Goal: Transaction & Acquisition: Purchase product/service

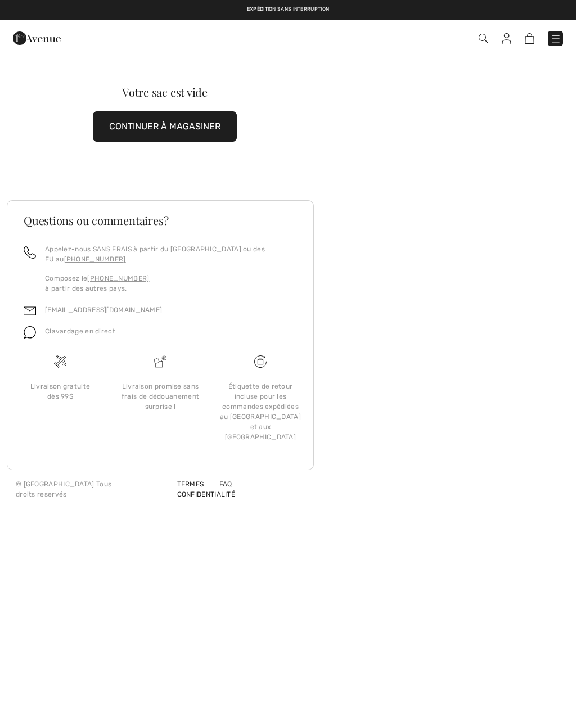
click at [550, 37] on img at bounding box center [555, 38] width 11 height 11
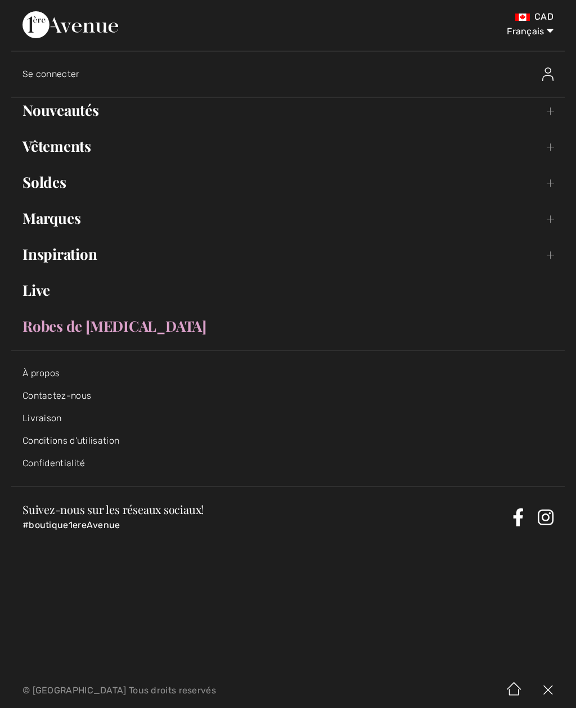
click at [66, 396] on link "Contactez-nous" at bounding box center [57, 395] width 69 height 11
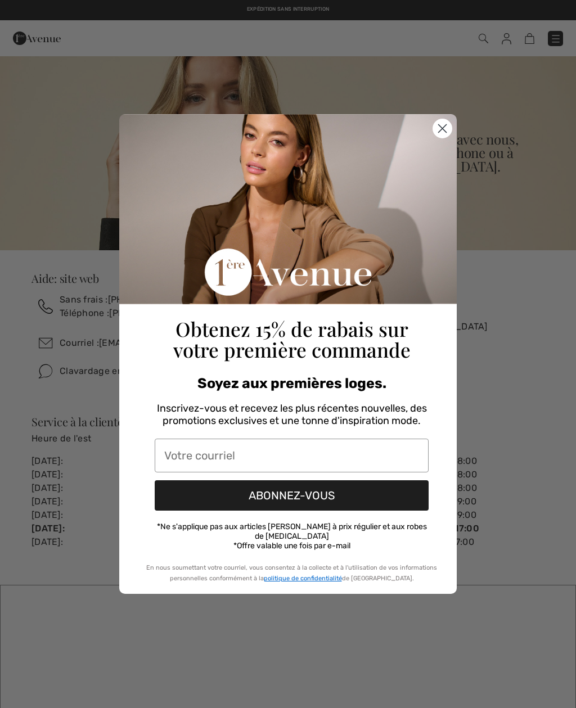
checkbox input "true"
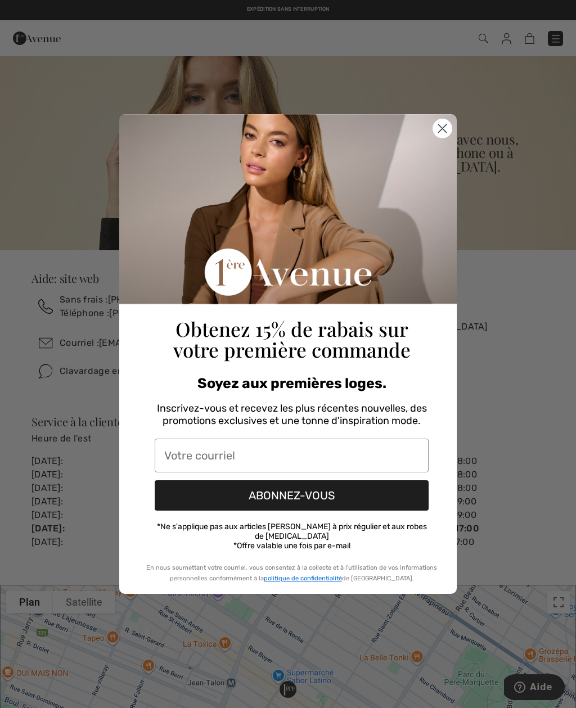
click at [183, 462] on input "Votre courriel" at bounding box center [292, 456] width 274 height 34
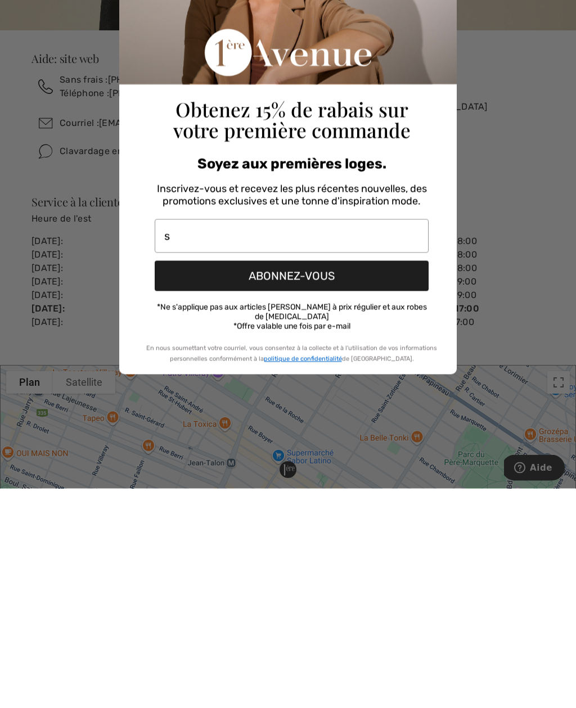
type input "st"
type input "stephaniebarege@yahoo.fr"
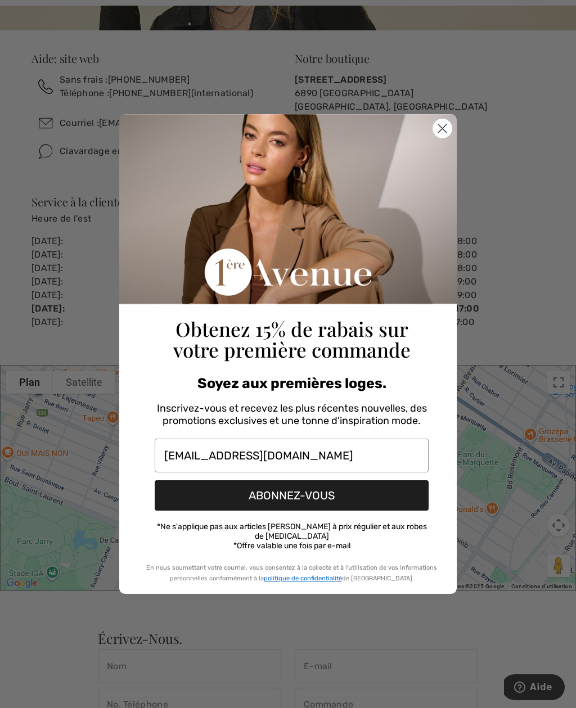
click at [347, 500] on button "ABONNEZ-VOUS" at bounding box center [292, 495] width 274 height 30
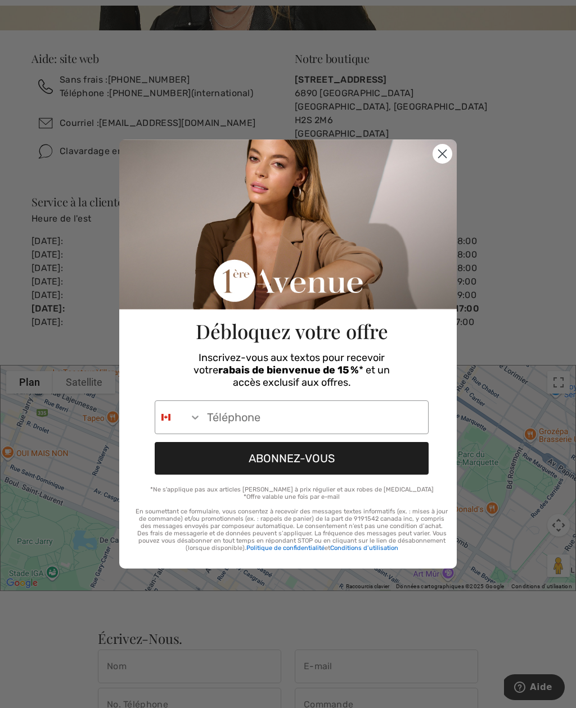
click at [260, 416] on input "Phone Number" at bounding box center [314, 417] width 227 height 33
type input "613-612-7983"
click at [315, 462] on button "ABONNEZ-VOUS" at bounding box center [292, 458] width 274 height 33
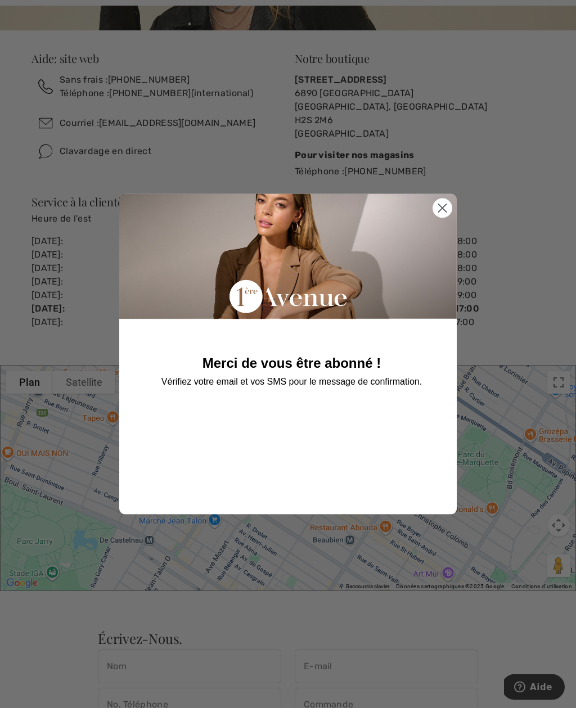
scroll to position [220, 0]
click at [445, 209] on circle "Close dialog" at bounding box center [442, 208] width 19 height 19
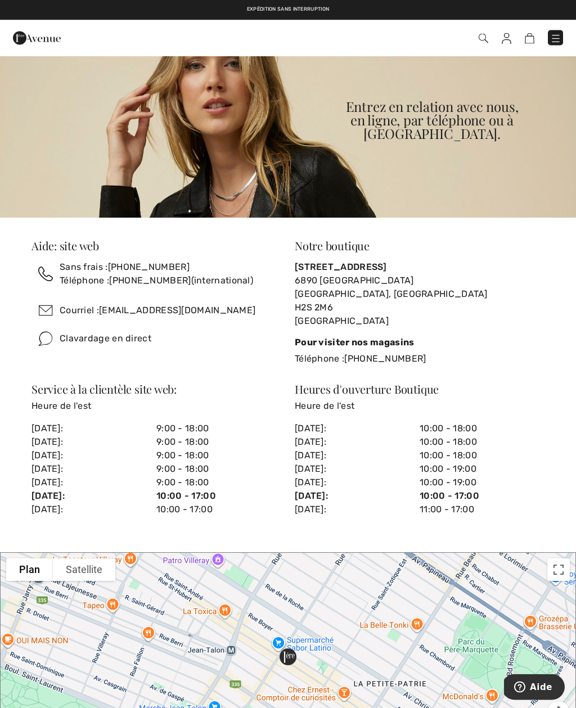
scroll to position [0, 0]
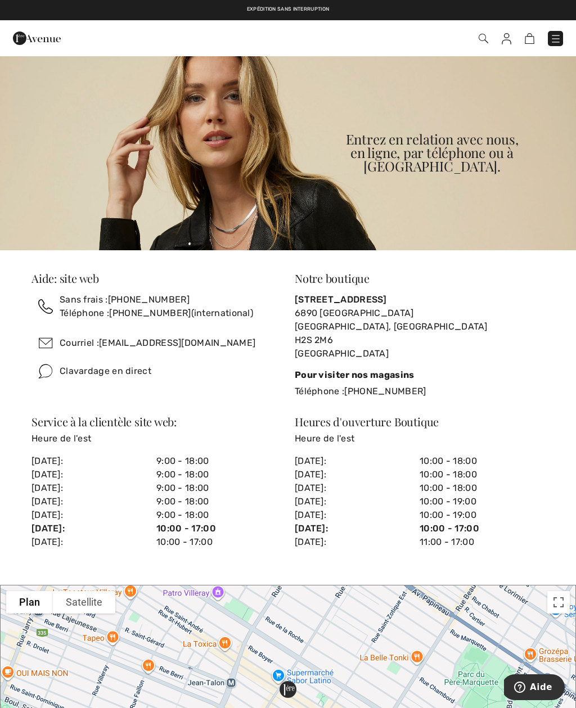
click at [551, 44] on img at bounding box center [555, 38] width 11 height 11
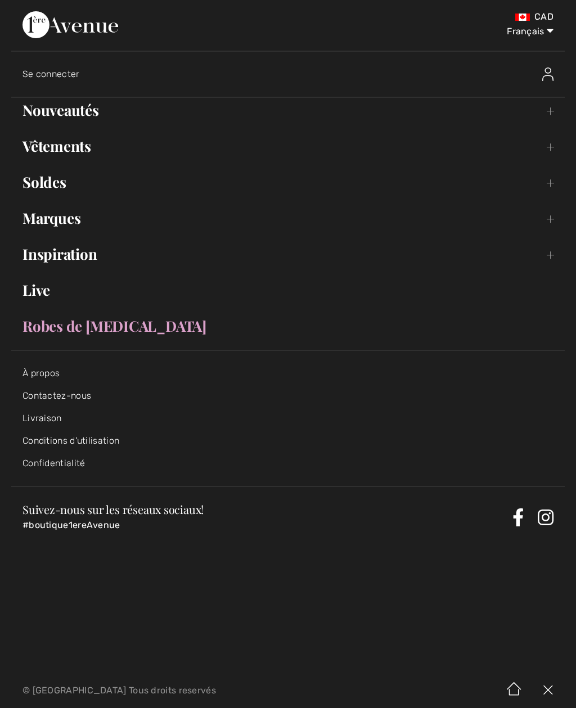
click at [76, 120] on link "Nouveautés Toggle submenu" at bounding box center [288, 110] width 554 height 25
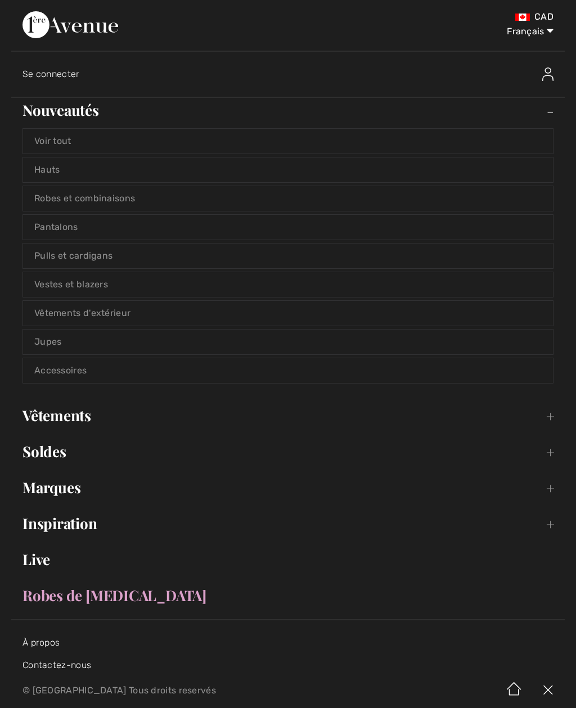
click at [83, 419] on link "Vêtements Toggle submenu" at bounding box center [288, 415] width 554 height 25
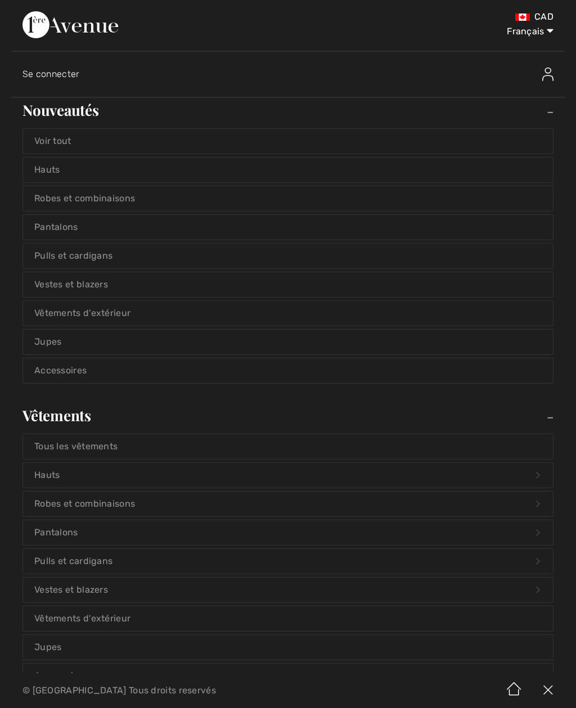
click at [129, 201] on link "Robes et combinaisons" at bounding box center [288, 198] width 530 height 25
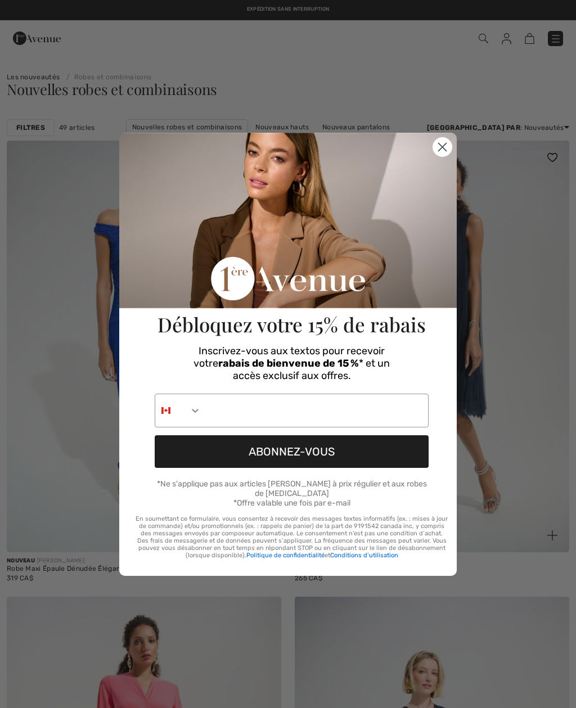
checkbox input "true"
click at [446, 156] on circle "Close dialog" at bounding box center [442, 146] width 19 height 19
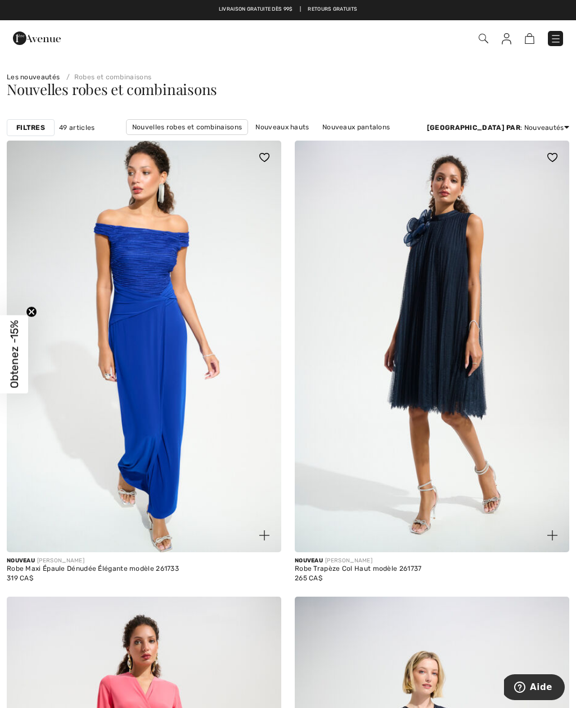
click at [557, 41] on img at bounding box center [555, 38] width 11 height 11
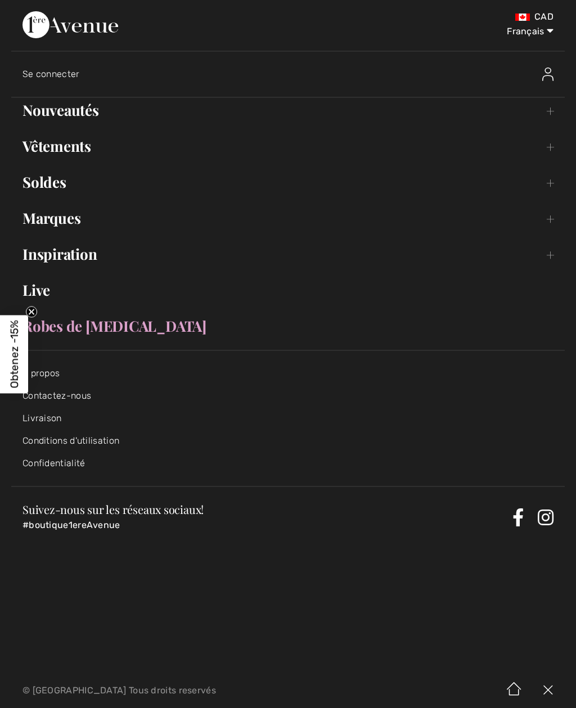
click at [73, 154] on link "Vêtements Toggle submenu" at bounding box center [288, 146] width 554 height 25
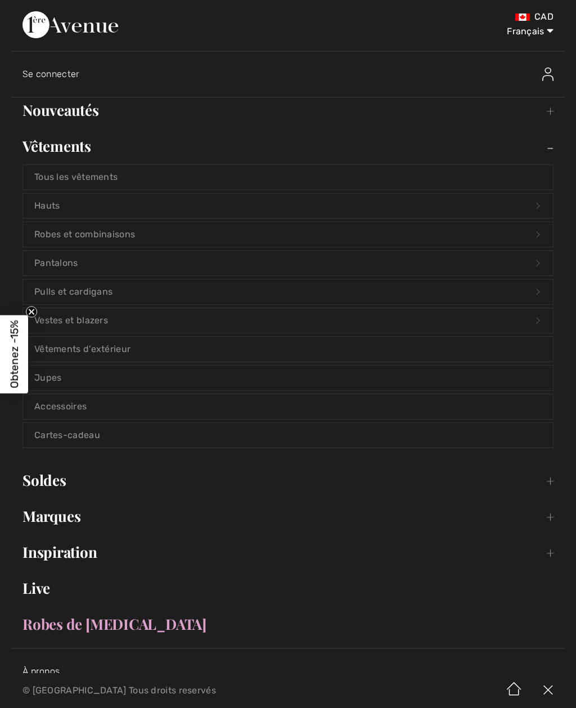
click at [95, 239] on link "Robes et combinaisons Open submenu" at bounding box center [288, 234] width 530 height 25
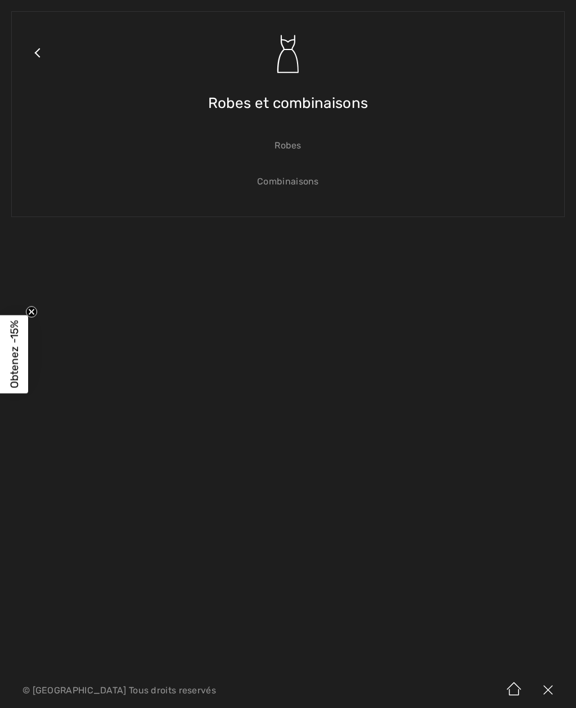
click at [303, 154] on link "Robes" at bounding box center [288, 145] width 530 height 25
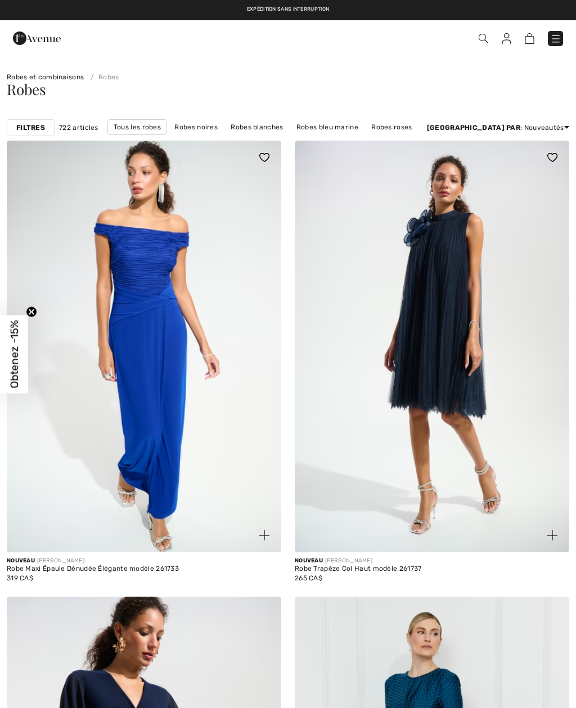
checkbox input "true"
click at [517, 85] on div "Robes" at bounding box center [288, 89] width 563 height 15
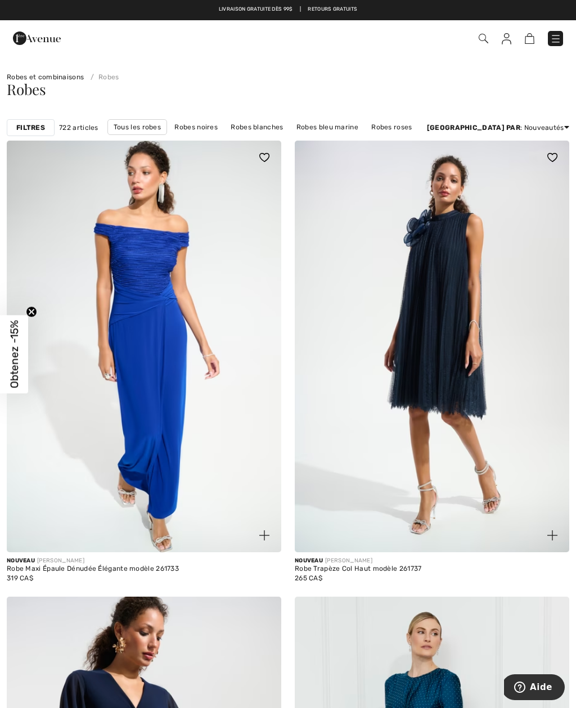
click at [44, 127] on strong "Filtres" at bounding box center [30, 128] width 29 height 10
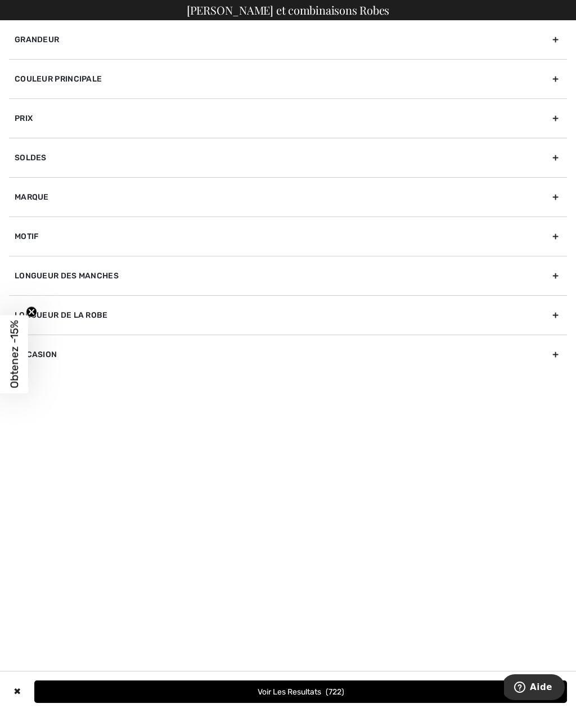
click at [74, 349] on div "Occasion" at bounding box center [288, 354] width 558 height 39
click at [53, 394] on label "Soirée" at bounding box center [291, 391] width 552 height 10
click at [23, 394] on input"] "Soirée" at bounding box center [19, 391] width 8 height 8
checkbox input"] "true"
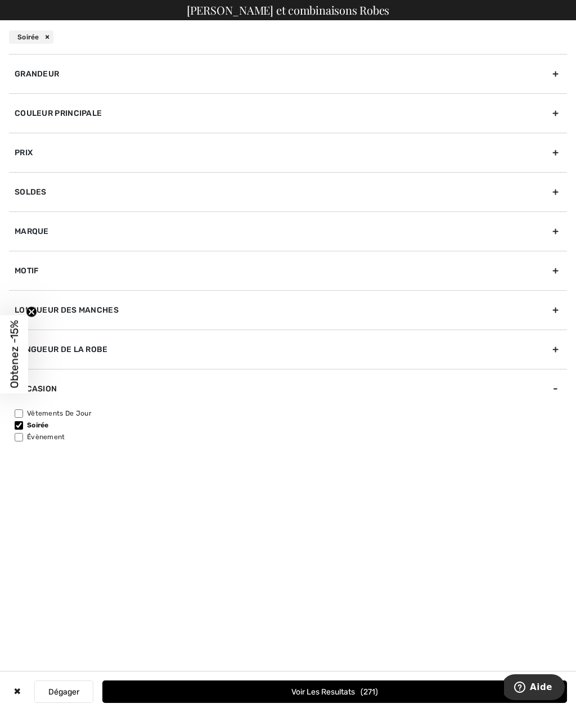
click at [179, 684] on button "Voir les resultats 271" at bounding box center [334, 692] width 465 height 23
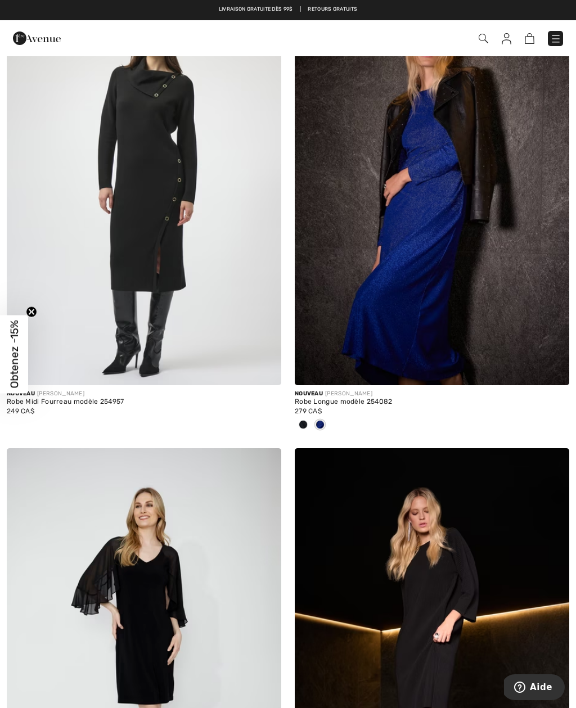
scroll to position [4451, 0]
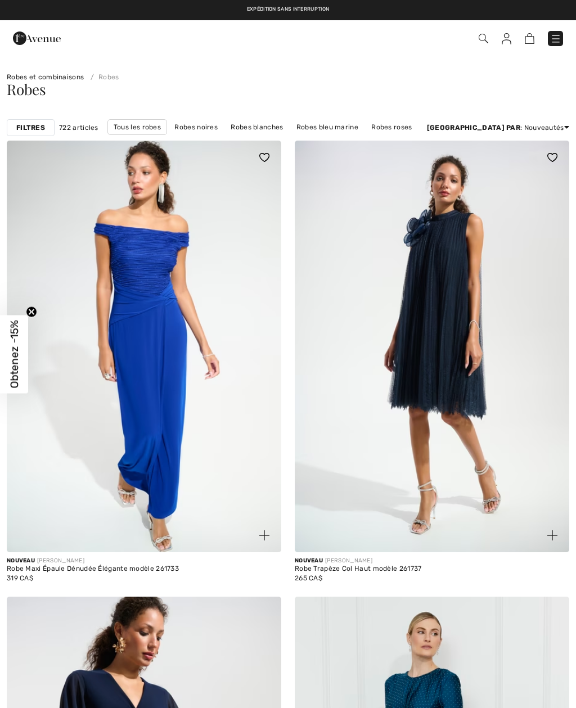
checkbox input "true"
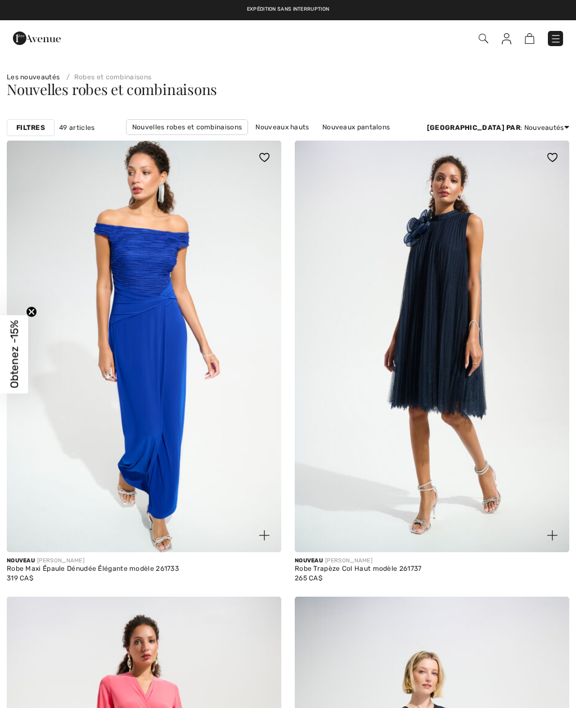
checkbox input "true"
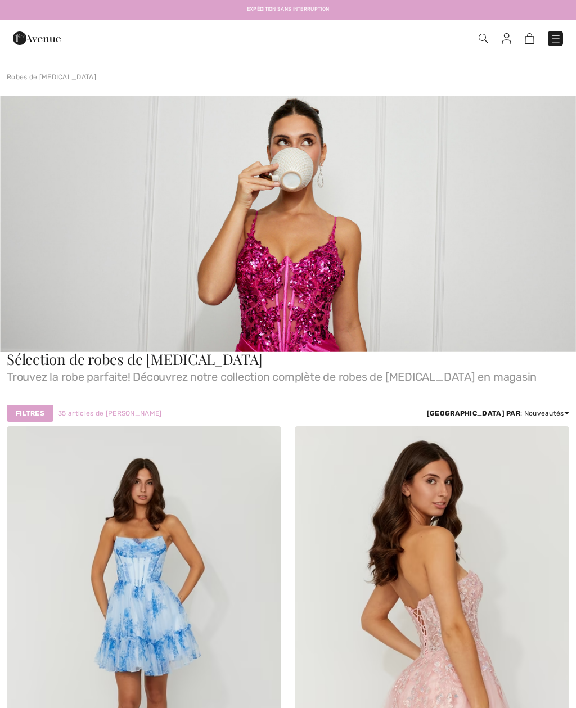
checkbox input "true"
click at [145, 369] on span "Sélection de robes de bal" at bounding box center [135, 359] width 256 height 20
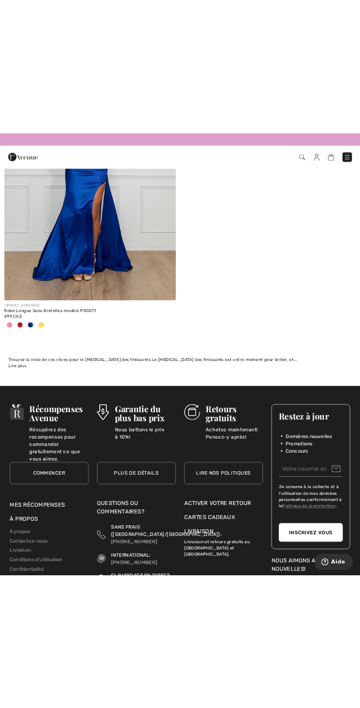
scroll to position [6281, 0]
